Goal: Task Accomplishment & Management: Manage account settings

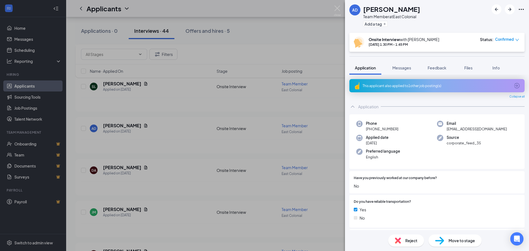
scroll to position [156, 0]
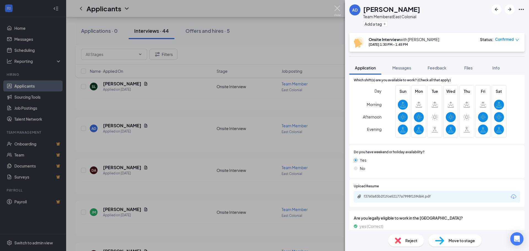
click at [339, 7] on img at bounding box center [337, 11] width 7 height 11
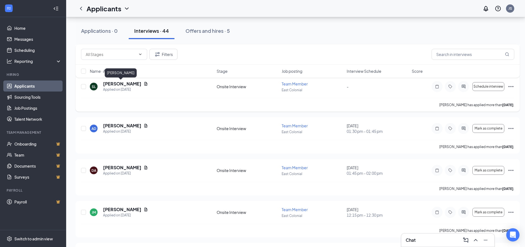
click at [111, 85] on h5 "[PERSON_NAME]" at bounding box center [122, 84] width 38 height 6
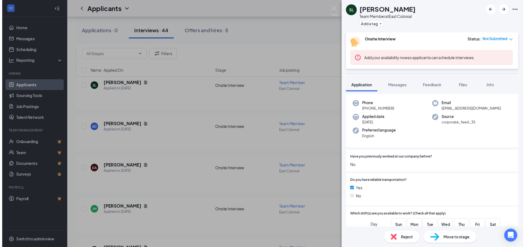
scroll to position [21, 0]
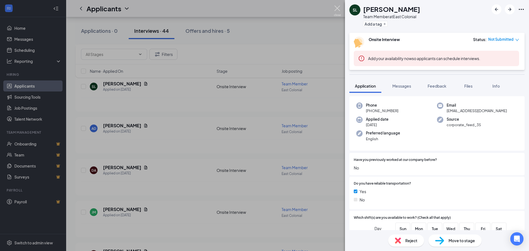
click at [335, 10] on img at bounding box center [337, 11] width 7 height 11
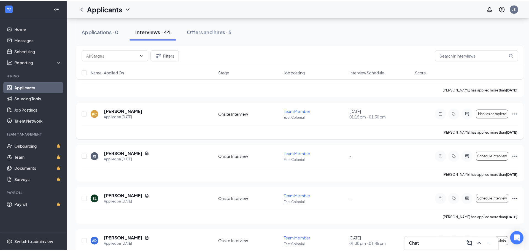
scroll to position [508, 0]
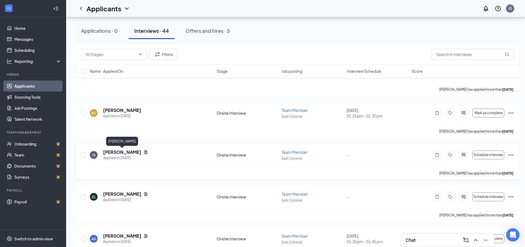
click at [124, 153] on h5 "[PERSON_NAME]" at bounding box center [122, 152] width 38 height 6
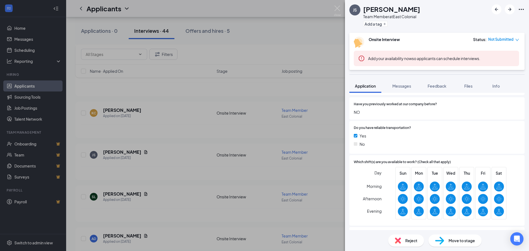
scroll to position [118, 0]
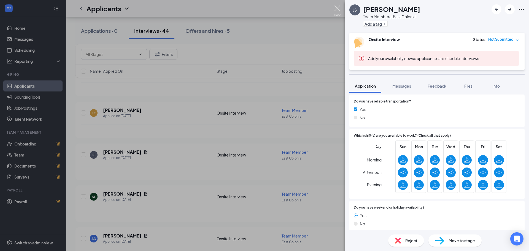
click at [339, 10] on img at bounding box center [337, 11] width 7 height 11
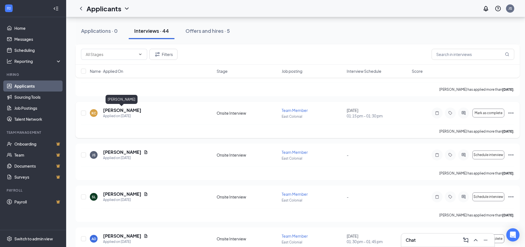
click at [119, 111] on h5 "[PERSON_NAME]" at bounding box center [122, 110] width 38 height 6
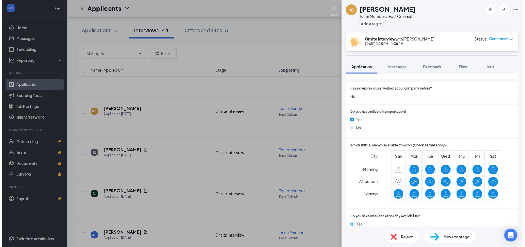
scroll to position [74, 0]
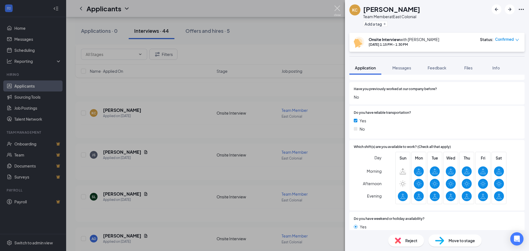
click at [338, 9] on img at bounding box center [337, 11] width 7 height 11
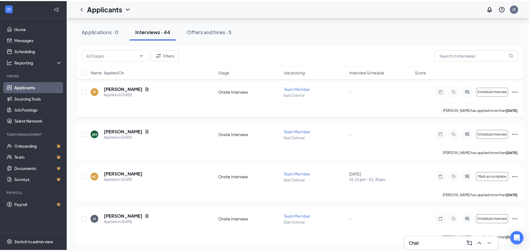
scroll to position [441, 0]
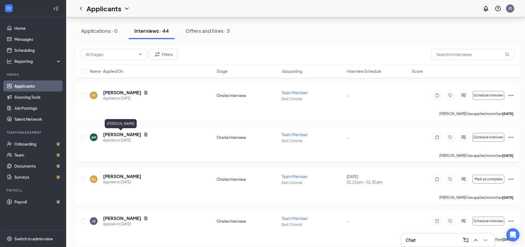
click at [117, 133] on h5 "[PERSON_NAME]" at bounding box center [122, 134] width 38 height 6
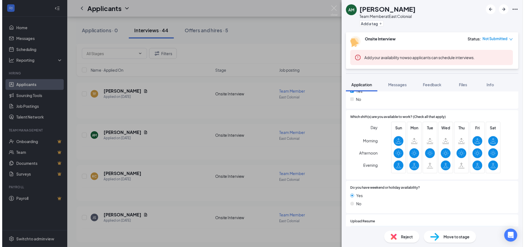
scroll to position [122, 0]
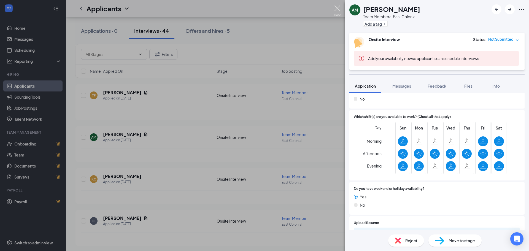
click at [337, 9] on img at bounding box center [337, 11] width 7 height 11
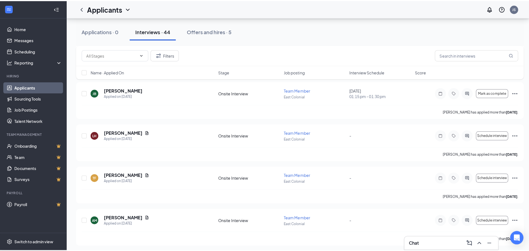
scroll to position [353, 0]
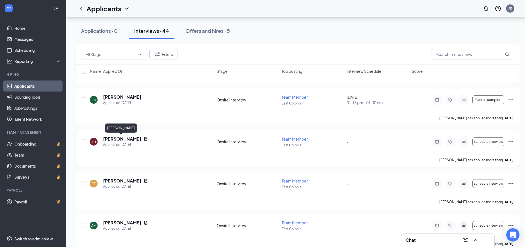
click at [120, 140] on h5 "[PERSON_NAME]" at bounding box center [122, 139] width 38 height 6
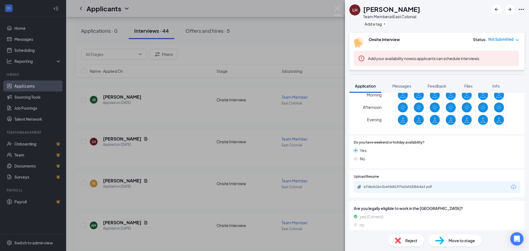
scroll to position [169, 0]
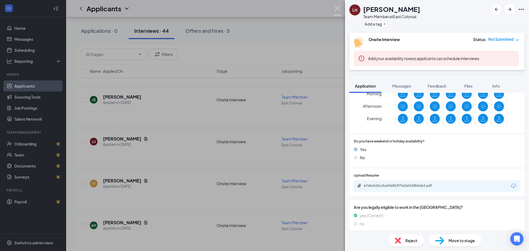
drag, startPoint x: 337, startPoint y: 9, endPoint x: 293, endPoint y: 35, distance: 51.2
click at [337, 9] on img at bounding box center [337, 11] width 7 height 11
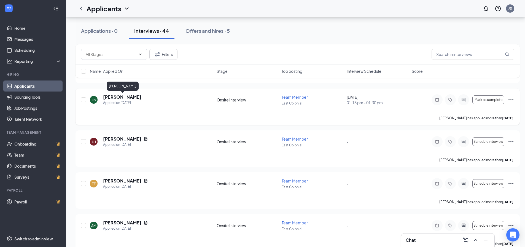
click at [122, 99] on h5 "[PERSON_NAME]" at bounding box center [122, 97] width 38 height 6
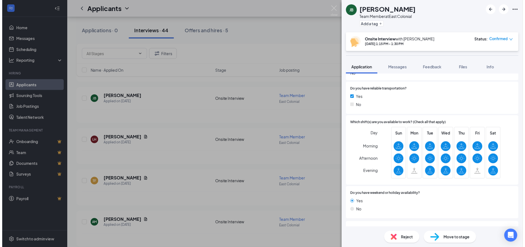
scroll to position [112, 0]
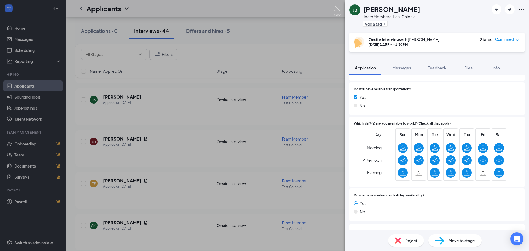
click at [338, 10] on img at bounding box center [337, 11] width 7 height 11
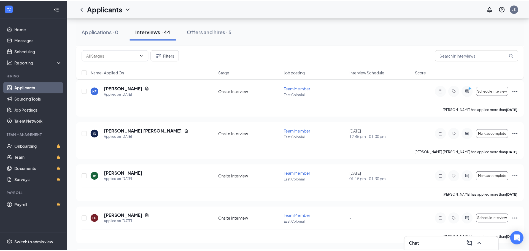
scroll to position [276, 0]
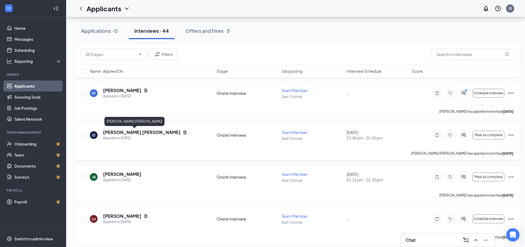
click at [125, 132] on h5 "[PERSON_NAME] [PERSON_NAME]" at bounding box center [141, 132] width 77 height 6
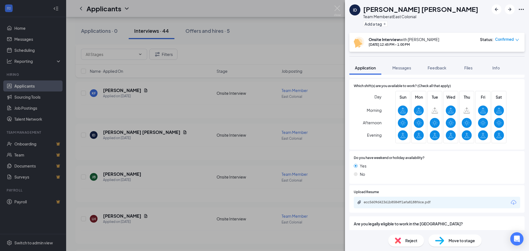
scroll to position [146, 0]
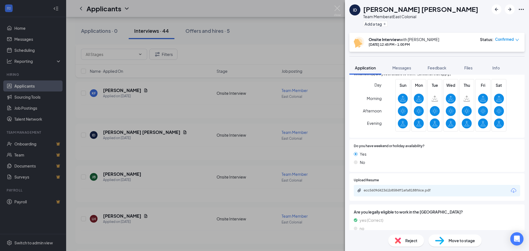
click at [411, 187] on div "ecc5609d42361b8584ff1efa8188f6ce.pdf" at bounding box center [437, 191] width 166 height 12
click at [411, 190] on div "ecc5609d42361b8584ff1efa8188f6ce.pdf" at bounding box center [402, 190] width 77 height 4
click at [336, 9] on img at bounding box center [337, 11] width 7 height 11
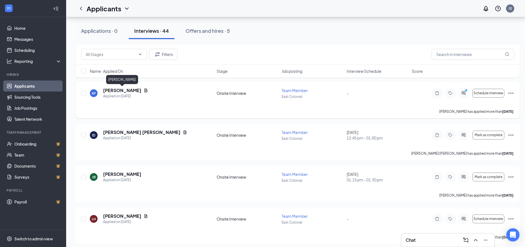
click at [129, 90] on h5 "[PERSON_NAME]" at bounding box center [122, 90] width 38 height 6
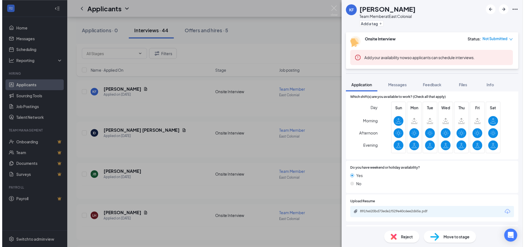
scroll to position [141, 0]
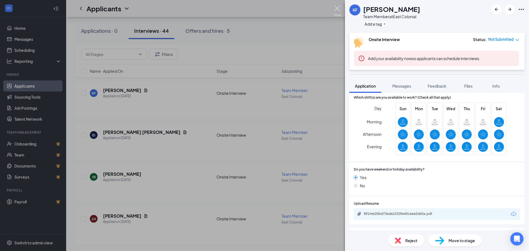
click at [335, 9] on img at bounding box center [337, 11] width 7 height 11
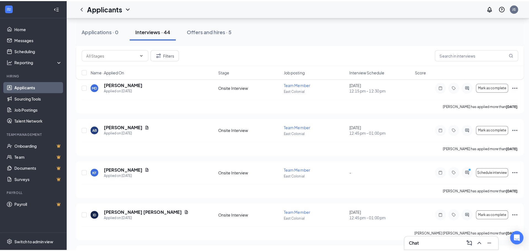
scroll to position [188, 0]
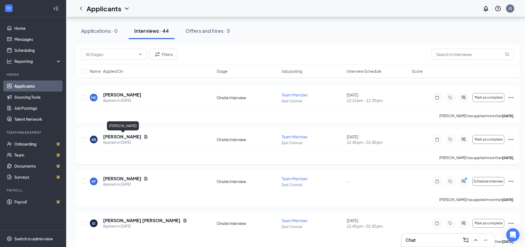
click at [141, 134] on h5 "[PERSON_NAME]" at bounding box center [122, 137] width 38 height 6
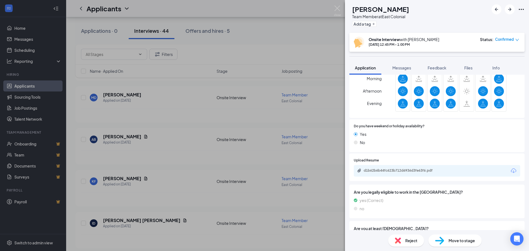
scroll to position [169, 0]
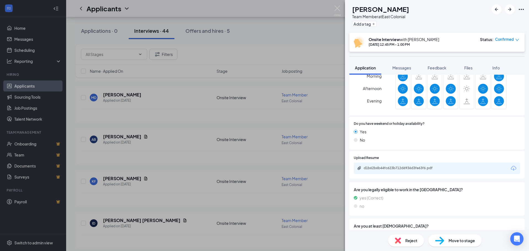
click at [390, 168] on div "d1b62b6b44fc623b712d6936d3fe63f6.pdf" at bounding box center [402, 168] width 77 height 4
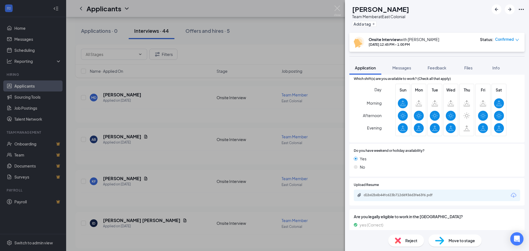
scroll to position [129, 0]
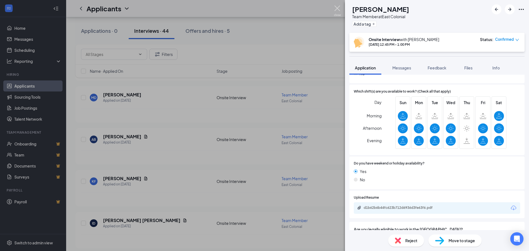
click at [338, 10] on img at bounding box center [337, 11] width 7 height 11
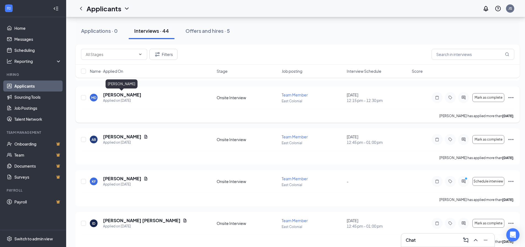
click at [125, 97] on h5 "[PERSON_NAME]" at bounding box center [122, 95] width 38 height 6
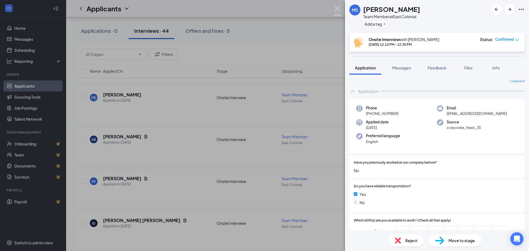
drag, startPoint x: 337, startPoint y: 8, endPoint x: 466, endPoint y: 3, distance: 129.3
click at [337, 8] on img at bounding box center [337, 11] width 7 height 11
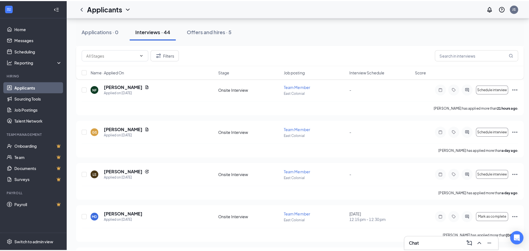
scroll to position [67, 0]
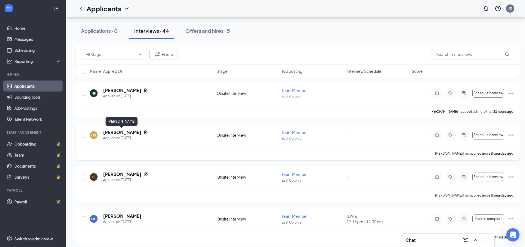
click at [130, 130] on h5 "[PERSON_NAME]" at bounding box center [122, 132] width 38 height 6
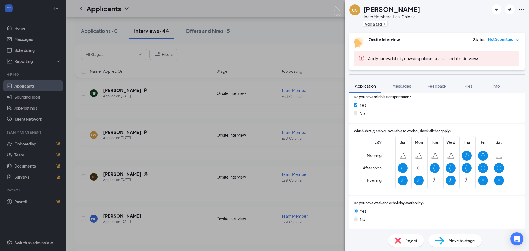
scroll to position [108, 0]
click at [336, 9] on img at bounding box center [337, 11] width 7 height 11
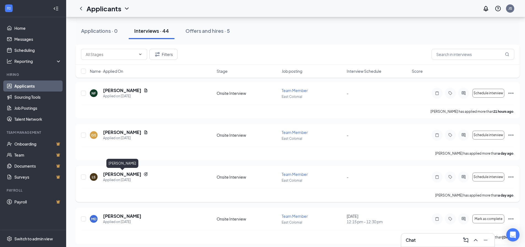
click at [120, 173] on h5 "[PERSON_NAME]" at bounding box center [122, 174] width 38 height 6
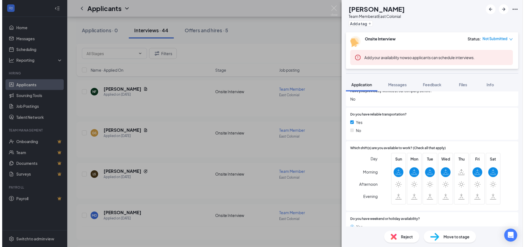
scroll to position [104, 0]
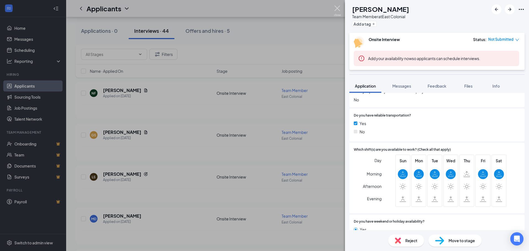
click at [335, 10] on img at bounding box center [337, 11] width 7 height 11
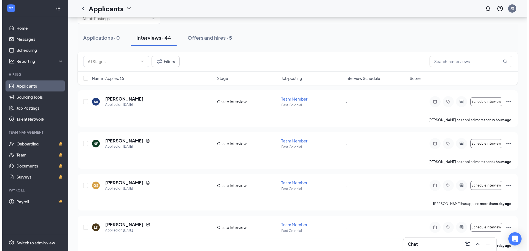
scroll to position [12, 0]
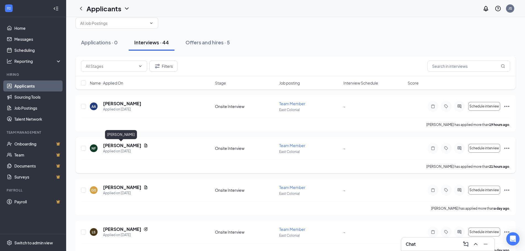
click at [133, 146] on h5 "[PERSON_NAME]" at bounding box center [122, 145] width 38 height 6
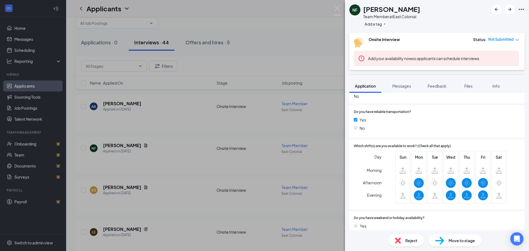
scroll to position [103, 0]
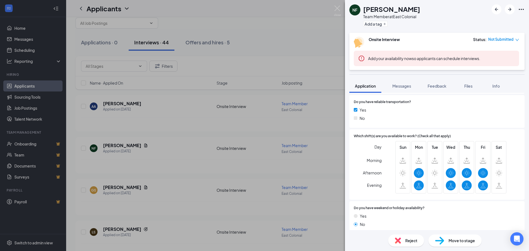
click at [410, 241] on span "Reject" at bounding box center [411, 241] width 12 height 6
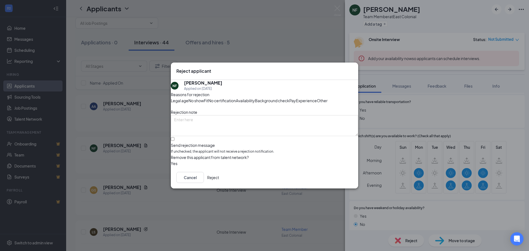
click at [255, 98] on span "Availability" at bounding box center [245, 101] width 19 height 6
click at [174, 141] on input "Send rejection message If unchecked, the applicant will not receive a rejection…" at bounding box center [173, 139] width 4 height 4
checkbox input "true"
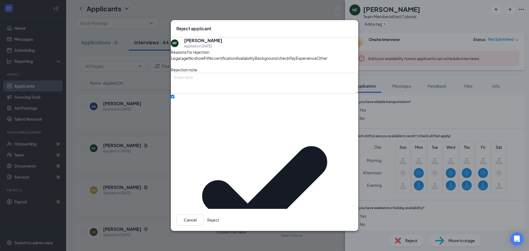
click at [219, 216] on button "Reject" at bounding box center [213, 219] width 12 height 11
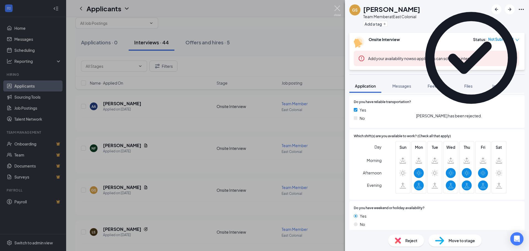
click at [336, 8] on img at bounding box center [337, 11] width 7 height 11
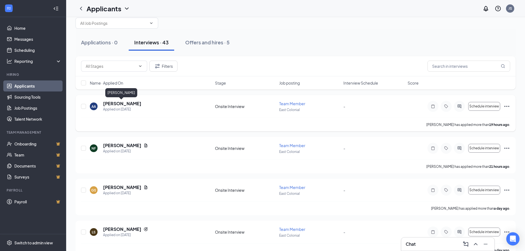
click at [121, 104] on h5 "[PERSON_NAME]" at bounding box center [122, 104] width 38 height 6
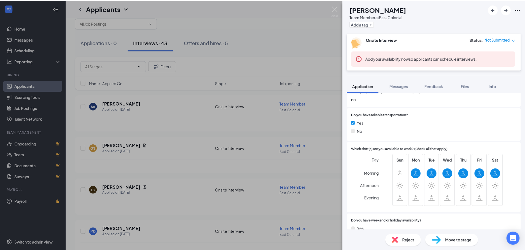
scroll to position [92, 0]
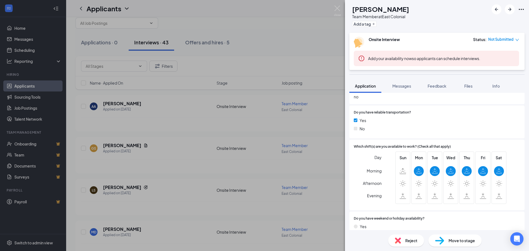
click at [404, 241] on div "Reject" at bounding box center [406, 241] width 36 height 12
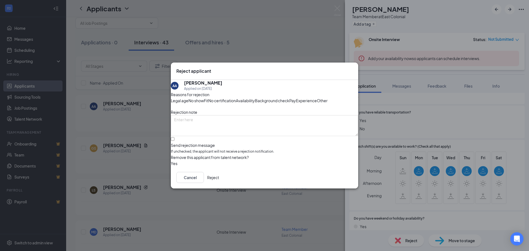
click at [255, 98] on span "Availability" at bounding box center [245, 101] width 19 height 6
click at [174, 141] on input "Send rejection message If unchecked, the applicant will not receive a rejection…" at bounding box center [173, 139] width 4 height 4
checkbox input "true"
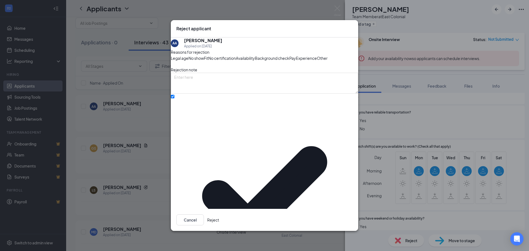
click at [219, 218] on button "Reject" at bounding box center [213, 219] width 12 height 11
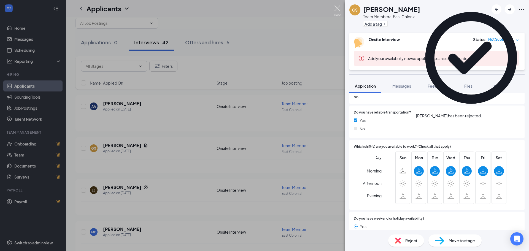
click at [338, 9] on img at bounding box center [337, 11] width 7 height 11
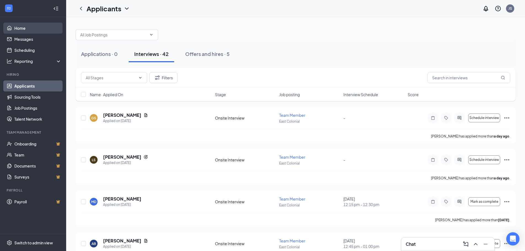
drag, startPoint x: 42, startPoint y: 27, endPoint x: 45, endPoint y: 26, distance: 3.6
click at [42, 27] on link "Home" at bounding box center [37, 28] width 47 height 11
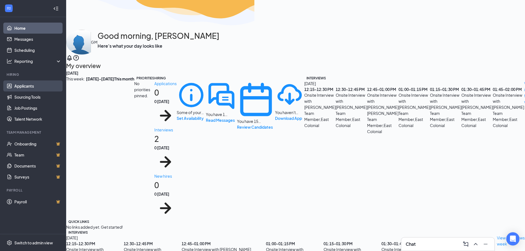
click at [29, 86] on link "Applicants" at bounding box center [37, 85] width 47 height 11
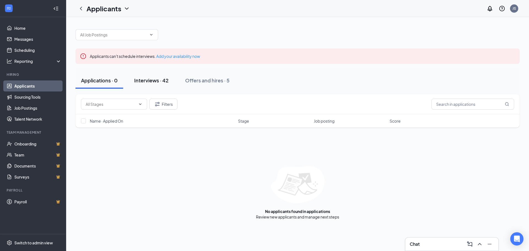
click at [157, 82] on div "Interviews · 42" at bounding box center [151, 80] width 34 height 7
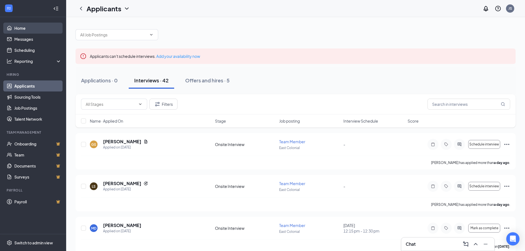
click at [34, 29] on link "Home" at bounding box center [37, 28] width 47 height 11
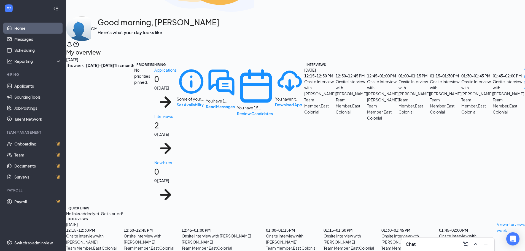
scroll to position [20, 0]
click at [497, 221] on div "View interviews from this week" at bounding box center [520, 227] width 46 height 12
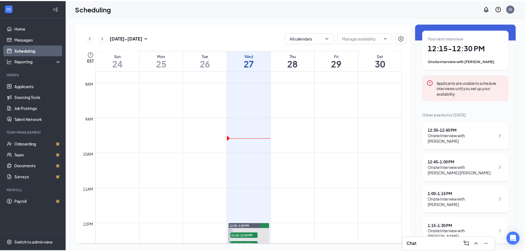
scroll to position [19, 0]
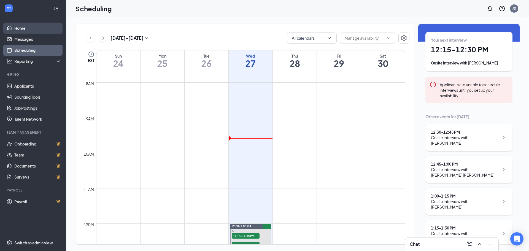
click at [19, 27] on link "Home" at bounding box center [37, 28] width 47 height 11
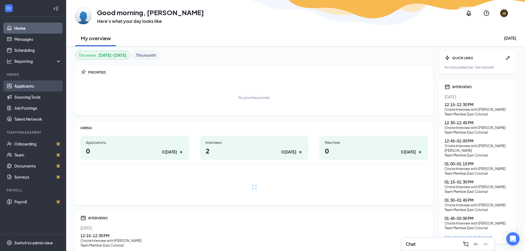
click at [27, 86] on link "Applicants" at bounding box center [37, 85] width 47 height 11
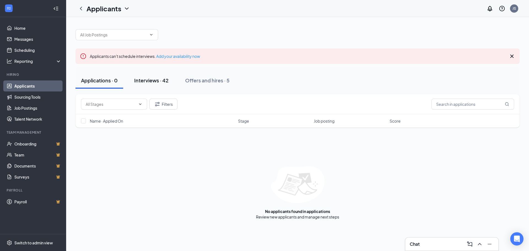
click at [161, 84] on button "Interviews · 42" at bounding box center [151, 80] width 45 height 17
